Goal: Navigation & Orientation: Find specific page/section

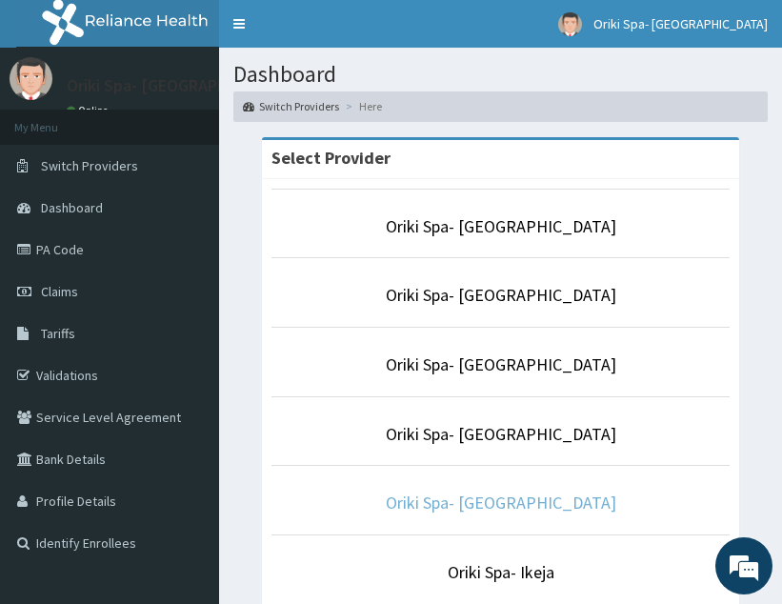
scroll to position [408, 0]
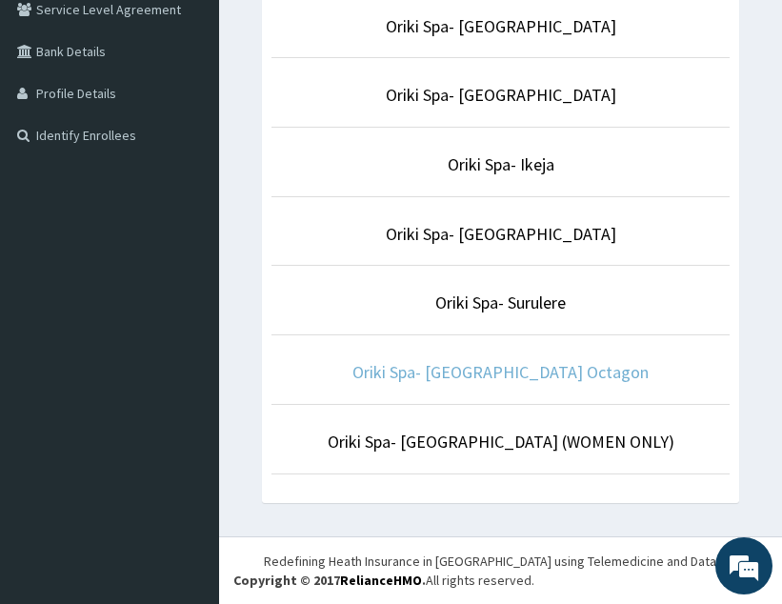
drag, startPoint x: 519, startPoint y: 358, endPoint x: 502, endPoint y: 373, distance: 22.9
click at [502, 373] on li "Oriki Spa- [GEOGRAPHIC_DATA] Octagon" at bounding box center [500, 369] width 458 height 70
click at [502, 373] on link "Oriki Spa- [GEOGRAPHIC_DATA] Octagon" at bounding box center [500, 372] width 296 height 22
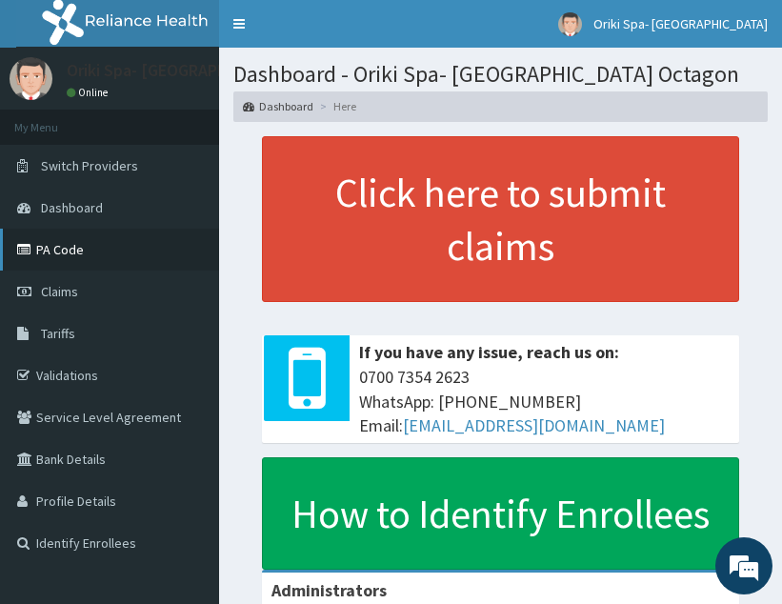
click at [61, 241] on link "PA Code" at bounding box center [109, 250] width 219 height 42
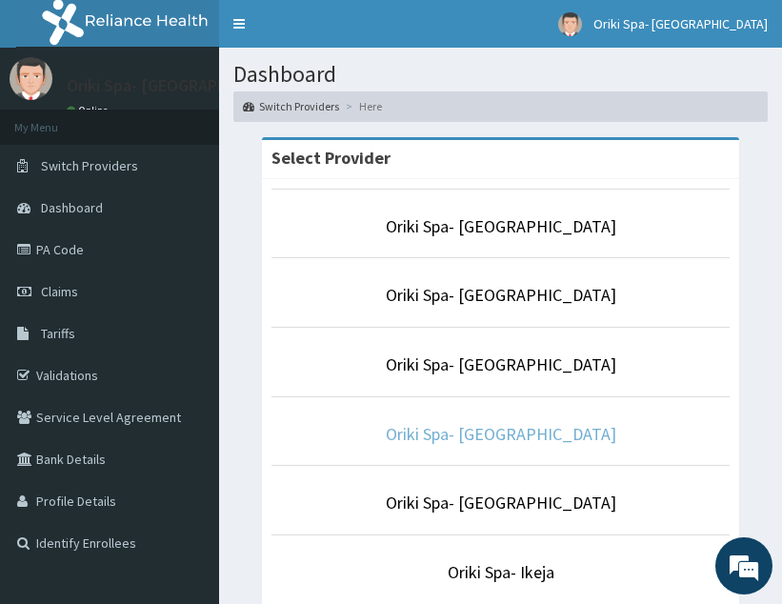
click at [481, 427] on link "Oriki Spa- [GEOGRAPHIC_DATA]" at bounding box center [501, 434] width 230 height 22
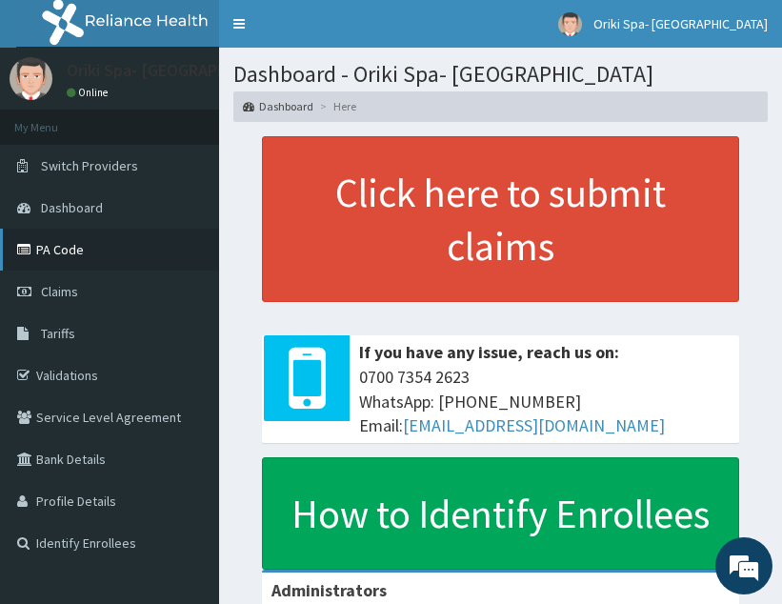
click at [47, 241] on link "PA Code" at bounding box center [109, 250] width 219 height 42
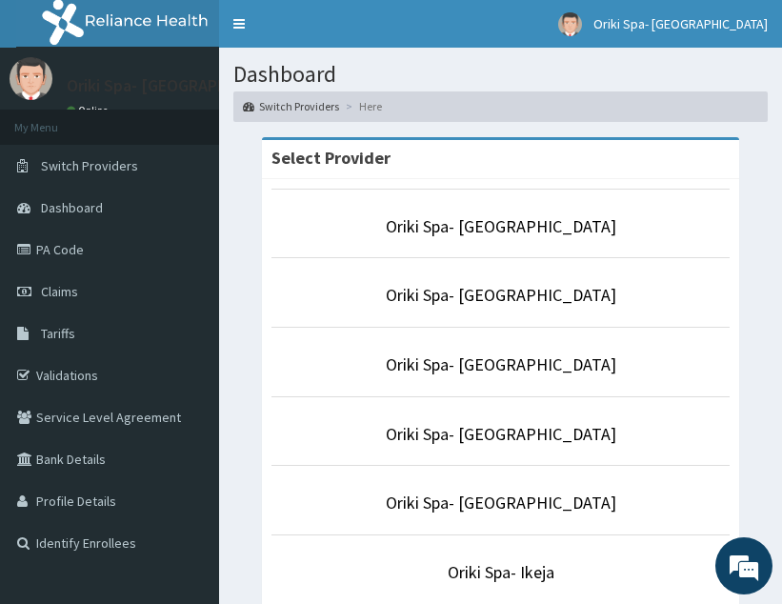
click at [480, 245] on li "Oriki Spa- [GEOGRAPHIC_DATA]" at bounding box center [500, 224] width 458 height 70
click at [487, 227] on link "Oriki Spa- [GEOGRAPHIC_DATA]" at bounding box center [501, 226] width 230 height 22
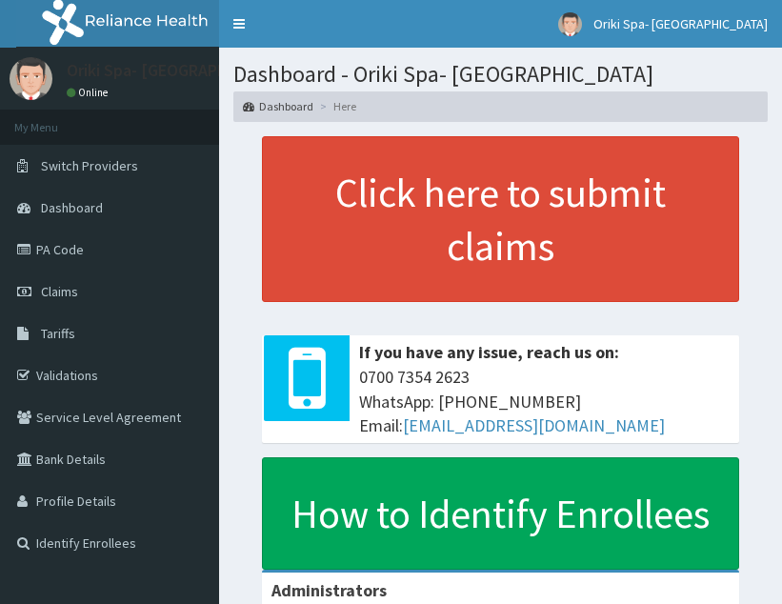
click at [50, 253] on link "PA Code" at bounding box center [109, 250] width 219 height 42
click at [77, 169] on span "Switch Providers" at bounding box center [89, 165] width 97 height 17
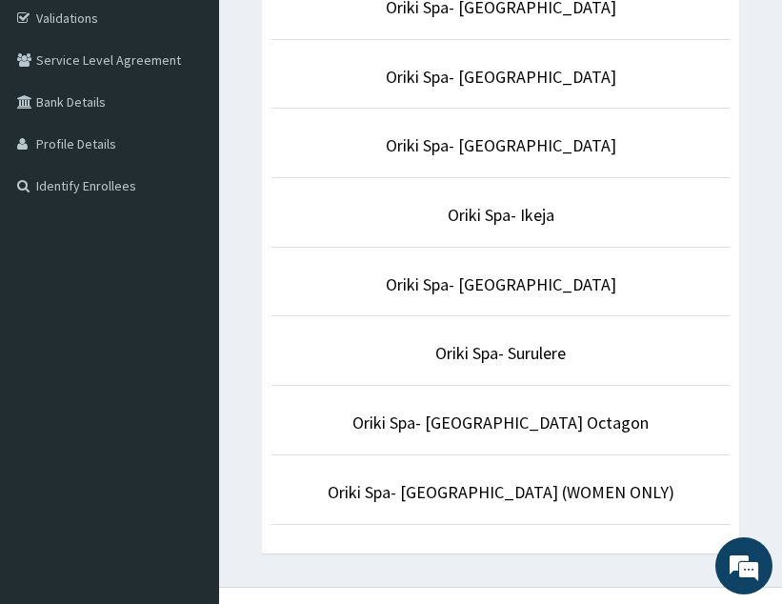
scroll to position [358, 0]
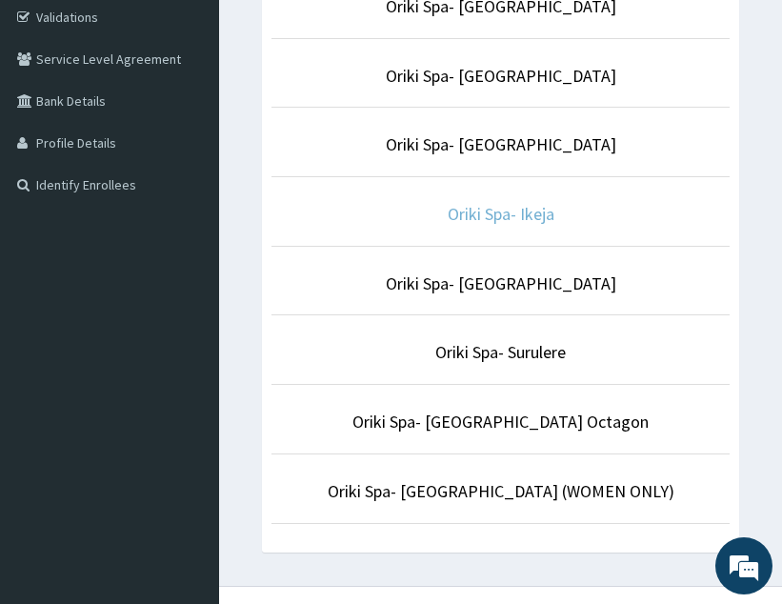
click at [467, 211] on link "Oriki Spa- Ikeja" at bounding box center [500, 214] width 107 height 22
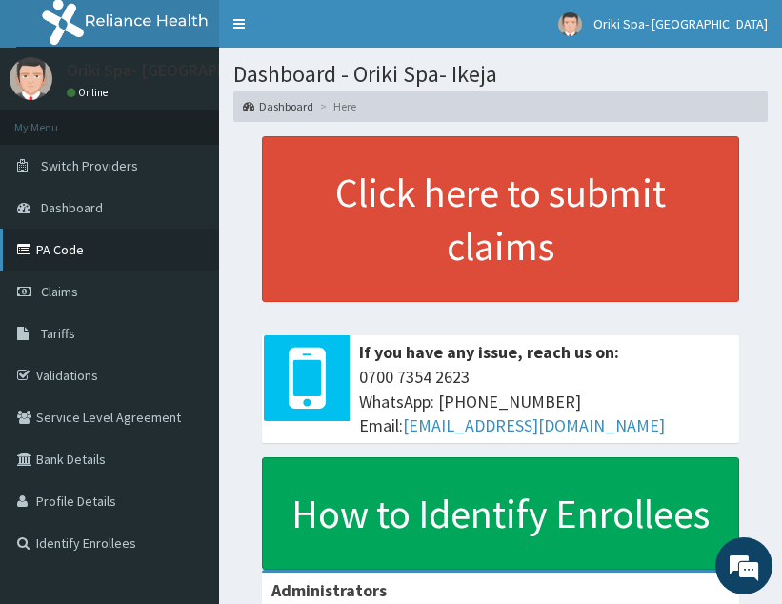
click at [37, 247] on link "PA Code" at bounding box center [109, 250] width 219 height 42
